Goal: Transaction & Acquisition: Book appointment/travel/reservation

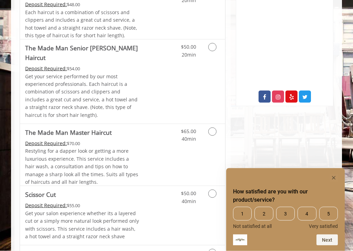
scroll to position [317, 0]
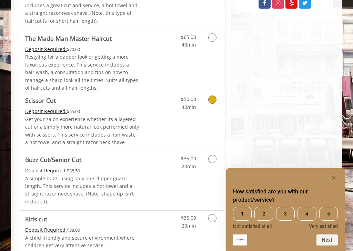
click at [218, 92] on link "Grooming services" at bounding box center [213, 101] width 13 height 19
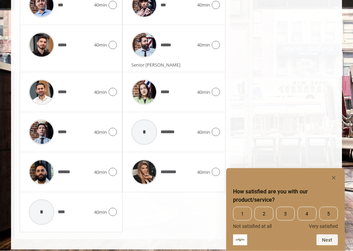
scroll to position [425, 0]
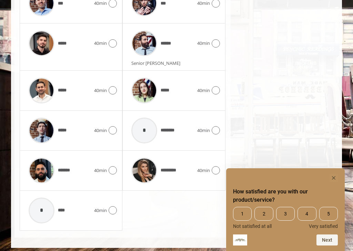
click at [216, 169] on icon at bounding box center [216, 170] width 8 height 8
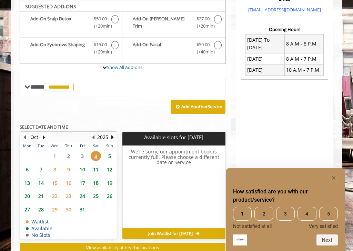
scroll to position [230, 0]
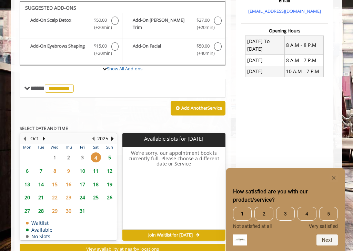
click at [42, 167] on span "7" at bounding box center [41, 171] width 10 height 10
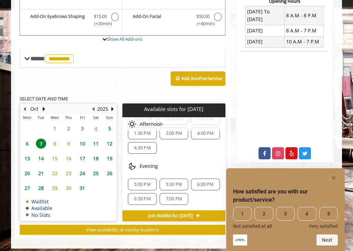
scroll to position [60, 0]
click at [46, 106] on button "Next Month" at bounding box center [44, 109] width 6 height 8
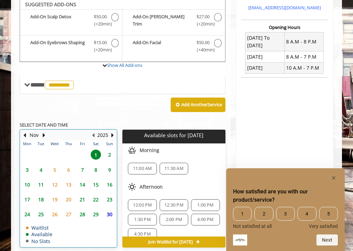
scroll to position [230, 0]
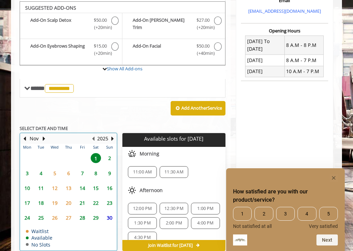
click at [46, 135] on button "Next Month" at bounding box center [44, 139] width 6 height 8
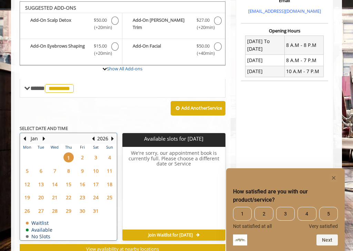
click at [23, 135] on button "Previous Month" at bounding box center [25, 139] width 6 height 8
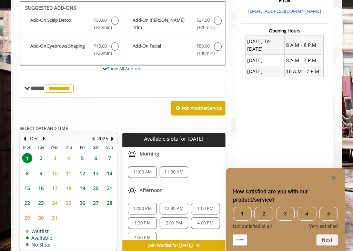
click at [44, 136] on button "Next Month" at bounding box center [44, 139] width 6 height 8
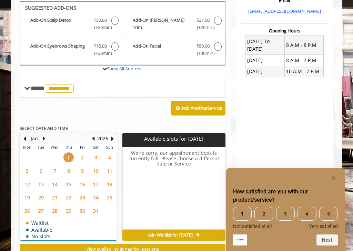
click at [45, 137] on button "Next Month" at bounding box center [44, 139] width 6 height 8
click at [43, 136] on button "Next Month" at bounding box center [44, 139] width 6 height 8
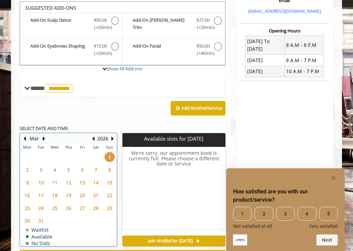
click at [26, 135] on button "Previous Month" at bounding box center [25, 139] width 6 height 8
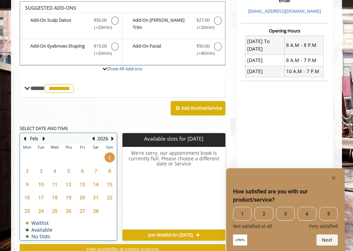
click at [27, 135] on button "Previous Month" at bounding box center [25, 139] width 6 height 8
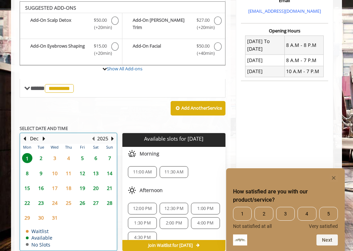
click at [26, 135] on button "Previous Month" at bounding box center [25, 139] width 6 height 8
click at [46, 136] on button "Next Month" at bounding box center [44, 139] width 6 height 8
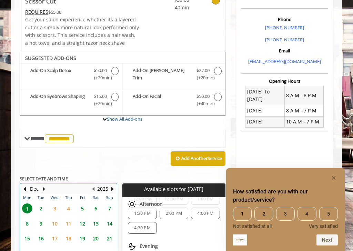
scroll to position [192, 0]
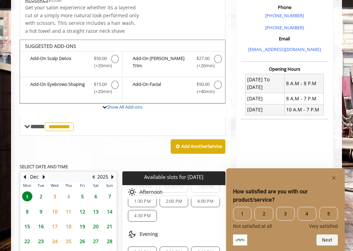
click at [57, 126] on span "*********" at bounding box center [59, 126] width 29 height 9
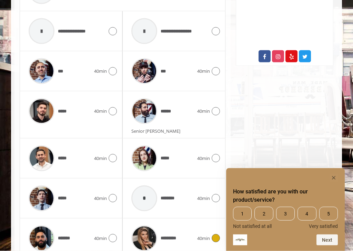
scroll to position [358, 0]
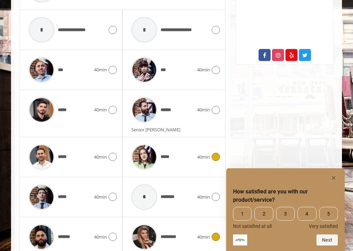
click at [220, 155] on icon at bounding box center [216, 157] width 8 height 8
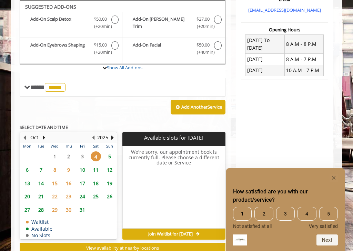
scroll to position [230, 0]
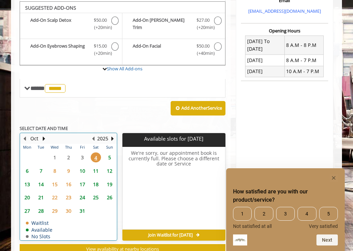
click at [115, 135] on button "Next Year" at bounding box center [113, 139] width 6 height 8
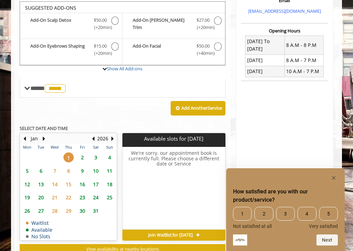
click at [85, 153] on span "2" at bounding box center [82, 157] width 10 height 10
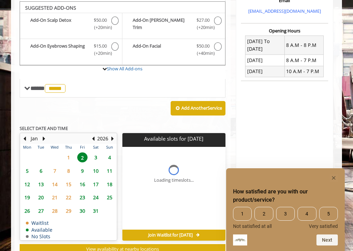
scroll to position [260, 0]
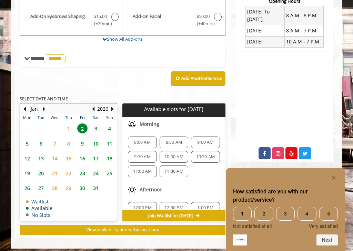
click at [113, 107] on button "Next Year" at bounding box center [113, 109] width 6 height 8
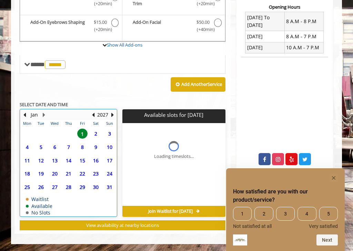
scroll to position [250, 0]
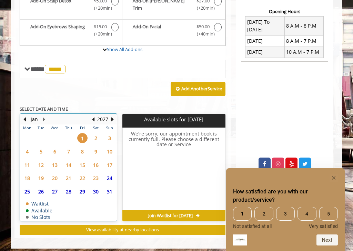
click at [95, 117] on button "Previous Year" at bounding box center [93, 120] width 6 height 8
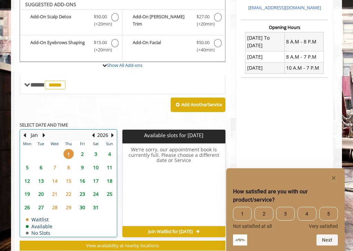
scroll to position [230, 0]
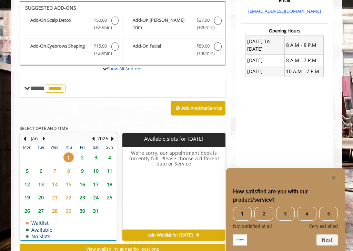
click at [44, 135] on button "Next Month" at bounding box center [44, 139] width 6 height 8
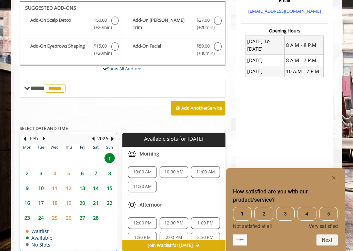
click at [45, 136] on button "Next Month" at bounding box center [44, 139] width 6 height 8
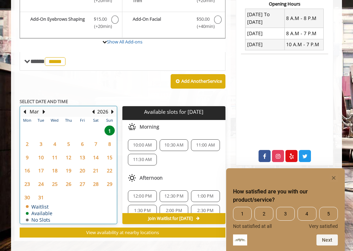
scroll to position [257, 0]
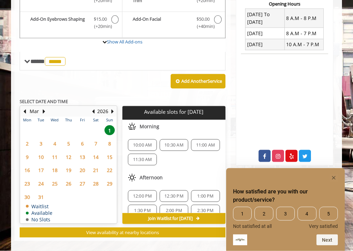
click at [337, 176] on rect "Hide survey" at bounding box center [334, 178] width 8 height 8
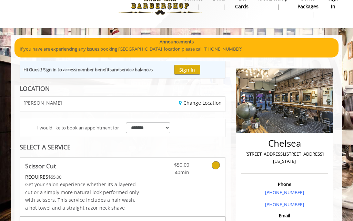
scroll to position [14, 0]
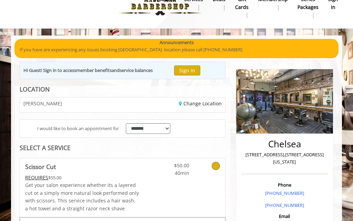
click at [199, 73] on button "Sign In" at bounding box center [187, 71] width 26 height 10
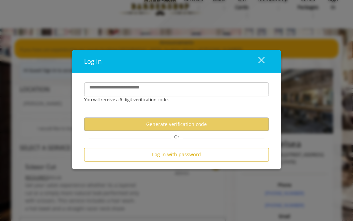
click at [265, 63] on button "close" at bounding box center [257, 61] width 23 height 14
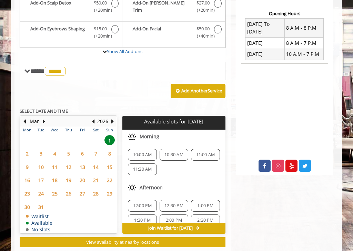
scroll to position [260, 0]
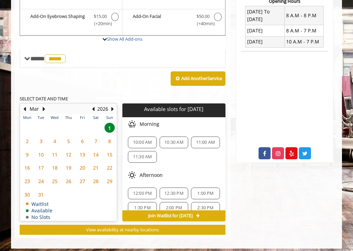
click at [149, 140] on span "10:00 AM" at bounding box center [142, 143] width 19 height 6
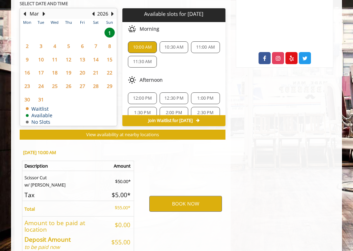
scroll to position [387, 0]
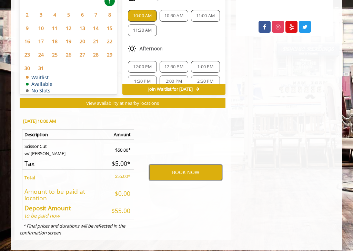
click at [205, 169] on button "BOOK NOW" at bounding box center [185, 173] width 73 height 16
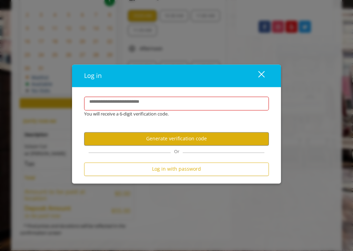
click at [266, 75] on button "close" at bounding box center [257, 76] width 23 height 14
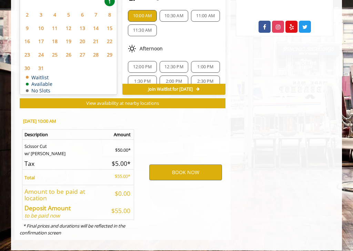
click at [37, 134] on th "Description" at bounding box center [65, 135] width 87 height 10
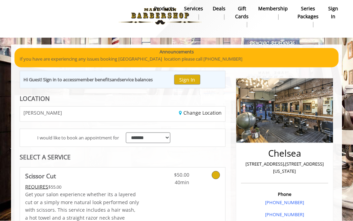
scroll to position [0, 0]
